Goal: Task Accomplishment & Management: Use online tool/utility

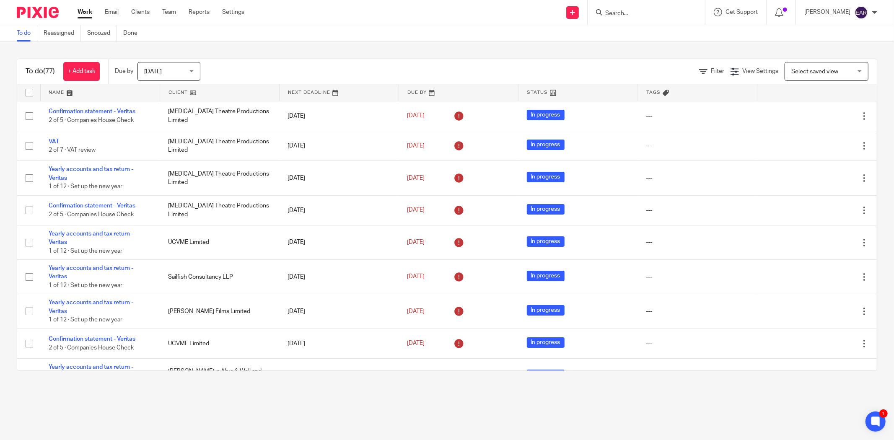
scroll to position [428, 0]
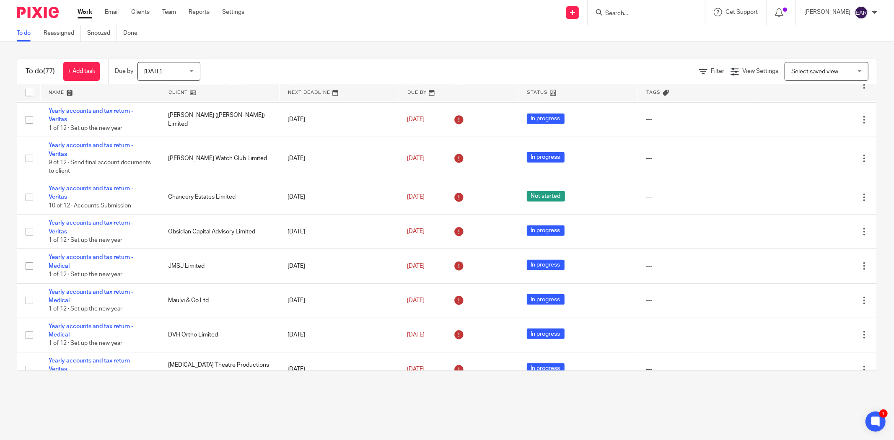
click at [630, 14] on input "Search" at bounding box center [642, 14] width 75 height 8
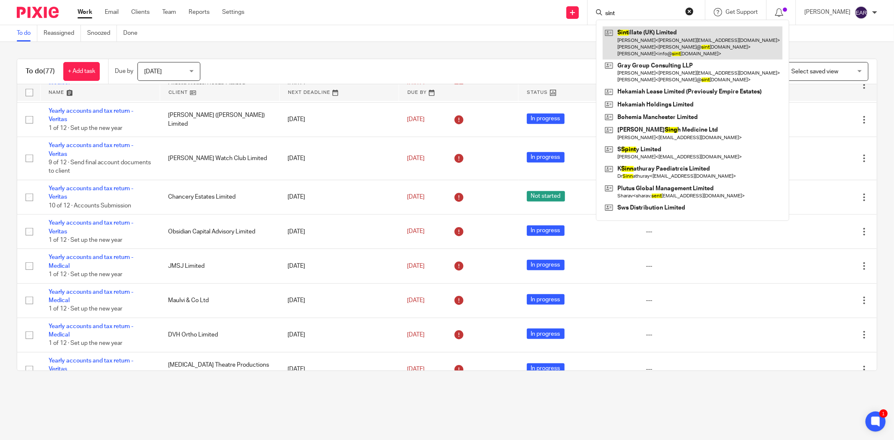
type input "sint"
click at [632, 35] on link at bounding box center [693, 42] width 180 height 33
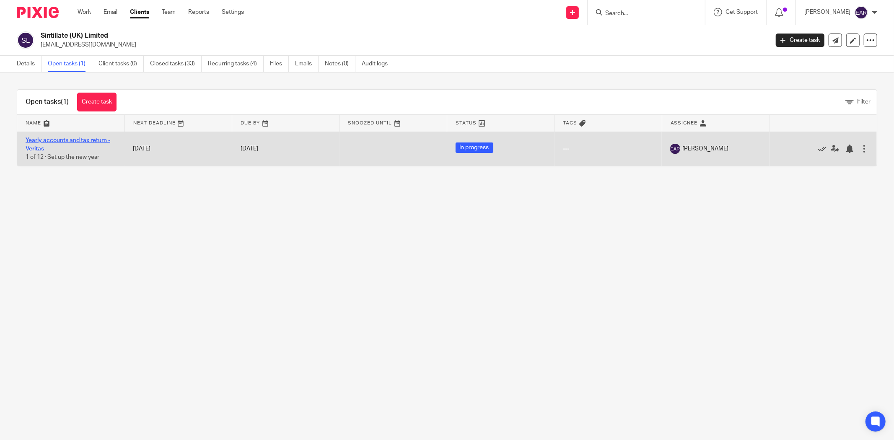
click at [67, 140] on link "Yearly accounts and tax return - Veritas" at bounding box center [68, 145] width 85 height 14
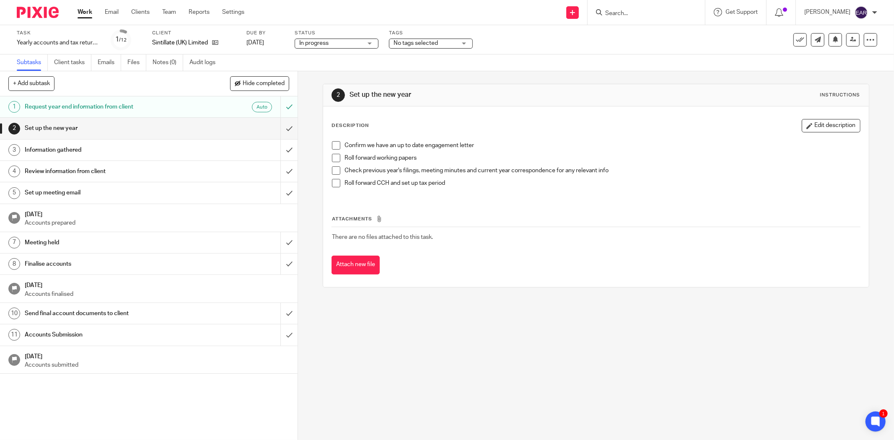
click at [334, 145] on span at bounding box center [336, 145] width 8 height 8
click at [332, 158] on span at bounding box center [336, 158] width 8 height 8
click at [333, 169] on span at bounding box center [336, 170] width 8 height 8
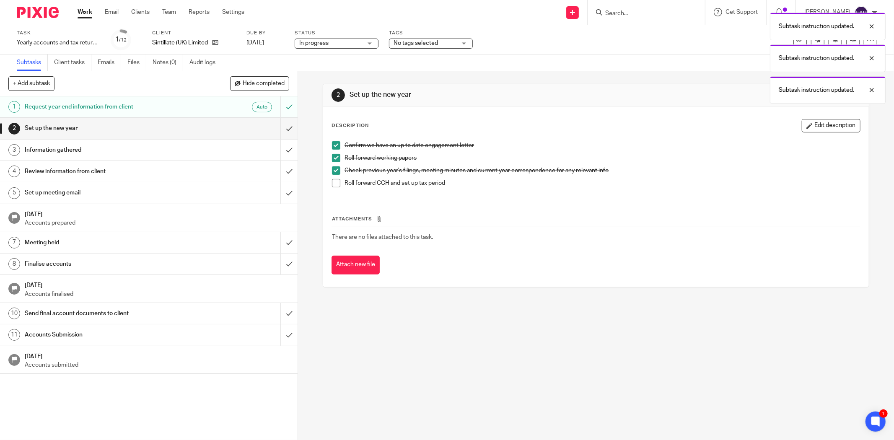
click at [335, 184] on span at bounding box center [336, 183] width 8 height 8
click at [279, 129] on input "submit" at bounding box center [149, 128] width 298 height 21
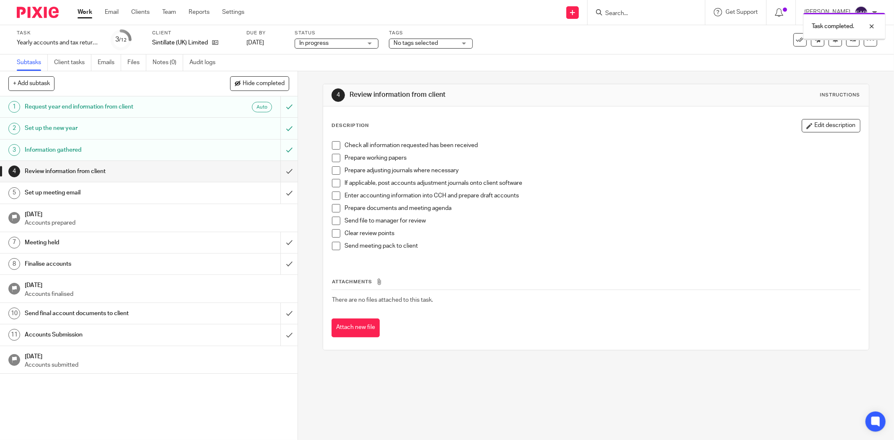
click at [332, 145] on span at bounding box center [336, 145] width 8 height 8
click at [333, 158] on span at bounding box center [336, 158] width 8 height 8
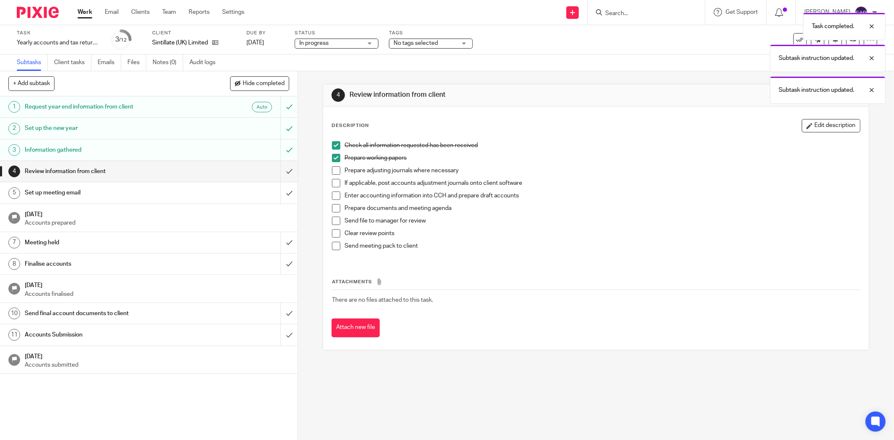
click at [334, 172] on span at bounding box center [336, 170] width 8 height 8
click at [333, 184] on span at bounding box center [336, 183] width 8 height 8
click at [333, 196] on span at bounding box center [336, 196] width 8 height 8
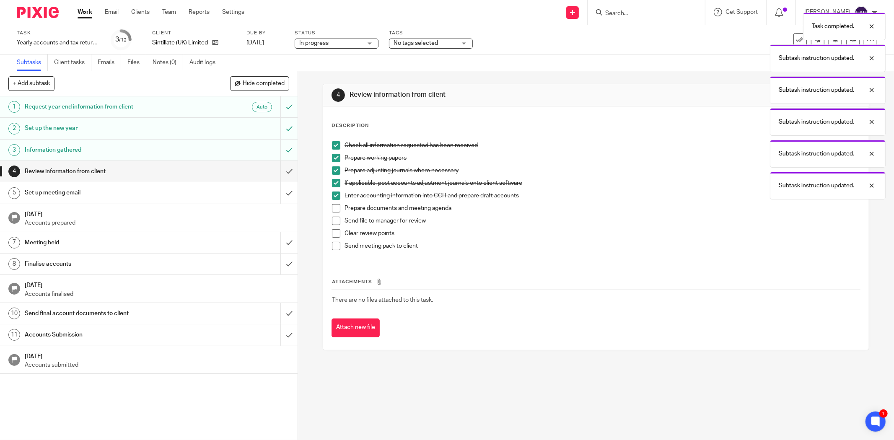
click at [332, 210] on span at bounding box center [336, 208] width 8 height 8
click at [333, 222] on span at bounding box center [336, 221] width 8 height 8
click at [333, 234] on span at bounding box center [336, 233] width 8 height 8
click at [333, 248] on span at bounding box center [336, 246] width 8 height 8
click at [280, 171] on input "submit" at bounding box center [149, 171] width 298 height 21
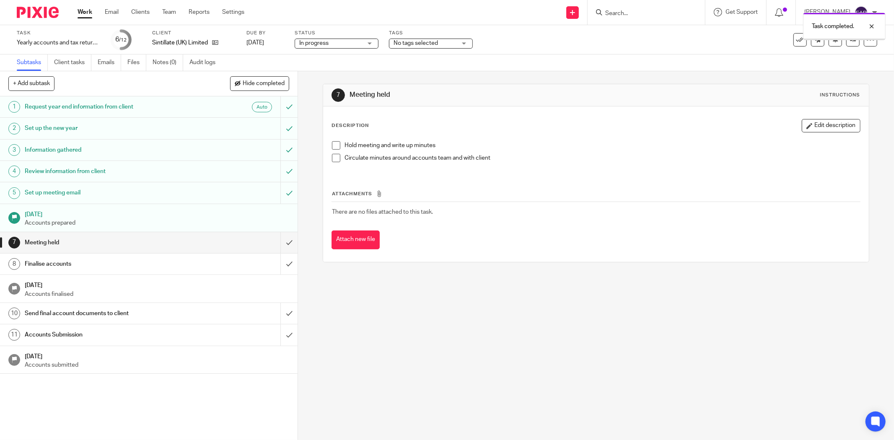
drag, startPoint x: 332, startPoint y: 143, endPoint x: 337, endPoint y: 153, distance: 11.3
click at [332, 143] on span at bounding box center [336, 145] width 8 height 8
click at [334, 159] on span at bounding box center [336, 158] width 8 height 8
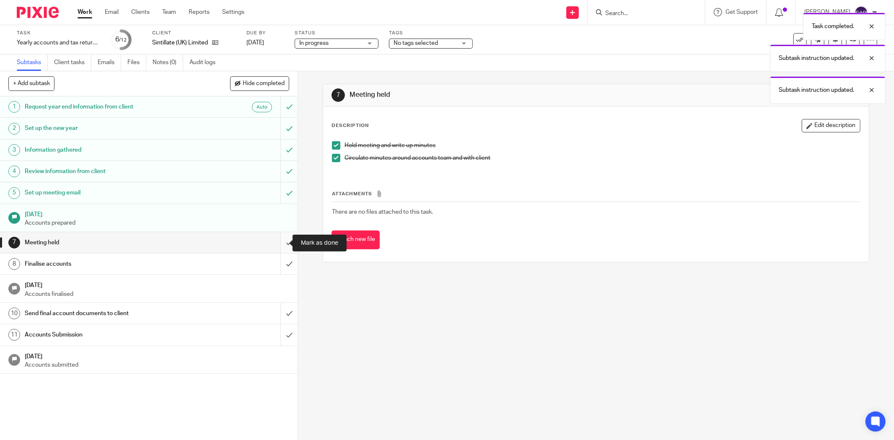
click at [275, 242] on input "submit" at bounding box center [149, 242] width 298 height 21
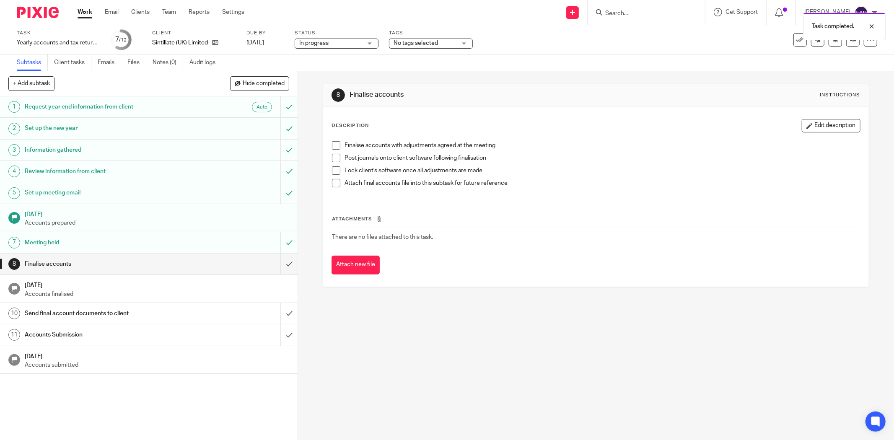
click at [332, 147] on span at bounding box center [336, 145] width 8 height 8
click at [332, 156] on span at bounding box center [336, 158] width 8 height 8
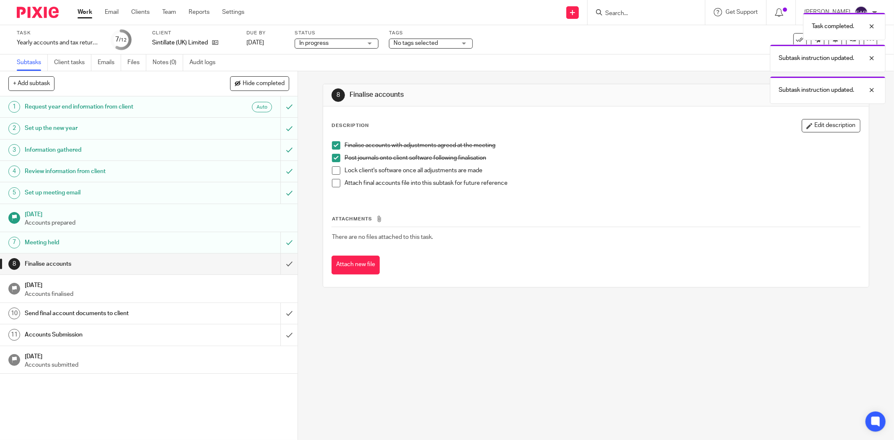
click at [333, 170] on span at bounding box center [336, 170] width 8 height 8
click at [334, 182] on span at bounding box center [336, 183] width 8 height 8
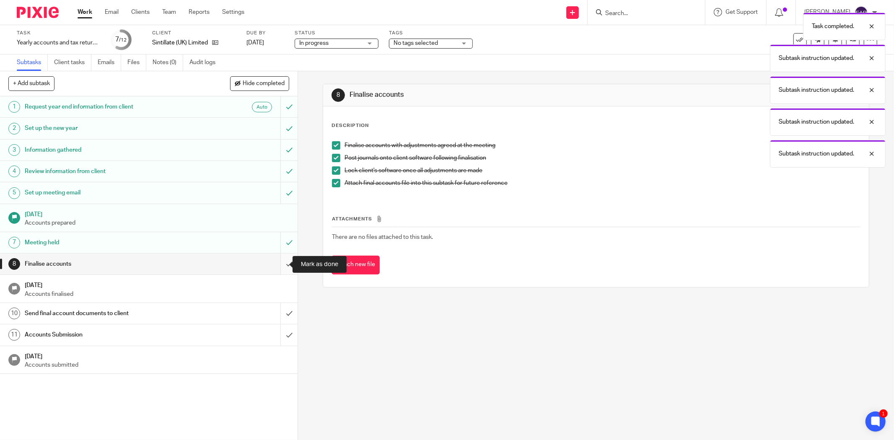
click at [278, 263] on input "submit" at bounding box center [149, 264] width 298 height 21
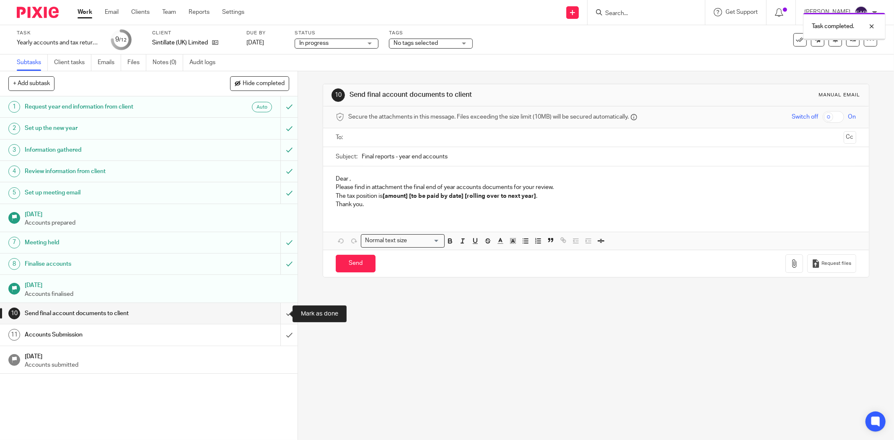
click at [278, 315] on input "submit" at bounding box center [149, 313] width 298 height 21
